Goal: Navigation & Orientation: Understand site structure

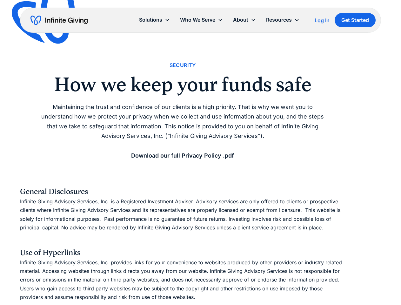
click at [255, 20] on icon at bounding box center [253, 19] width 5 height 5
click at [154, 20] on div "Solutions" at bounding box center [150, 20] width 23 height 9
click at [201, 20] on div "Who We Serve" at bounding box center [197, 20] width 35 height 9
click at [245, 20] on div "About" at bounding box center [240, 20] width 15 height 9
click at [283, 20] on div "Resources" at bounding box center [279, 20] width 26 height 9
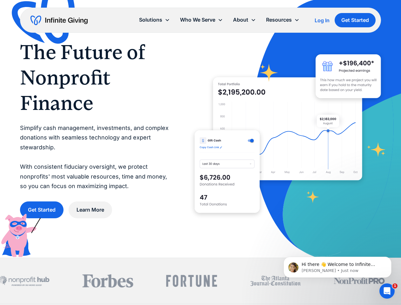
click at [255, 20] on icon at bounding box center [253, 19] width 5 height 5
click at [154, 20] on div "Solutions" at bounding box center [150, 20] width 23 height 9
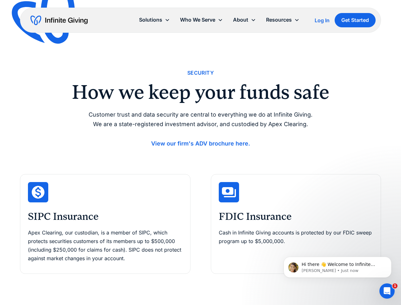
click at [255, 20] on icon at bounding box center [253, 19] width 5 height 5
click at [154, 20] on div "Solutions" at bounding box center [150, 20] width 23 height 9
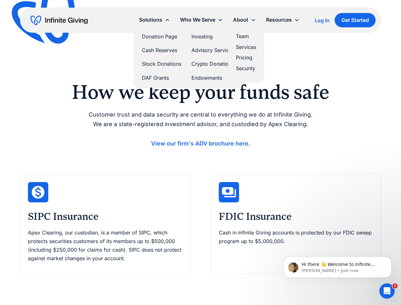
click at [201, 20] on div "Who We Serve" at bounding box center [197, 20] width 35 height 9
